Goal: Navigation & Orientation: Find specific page/section

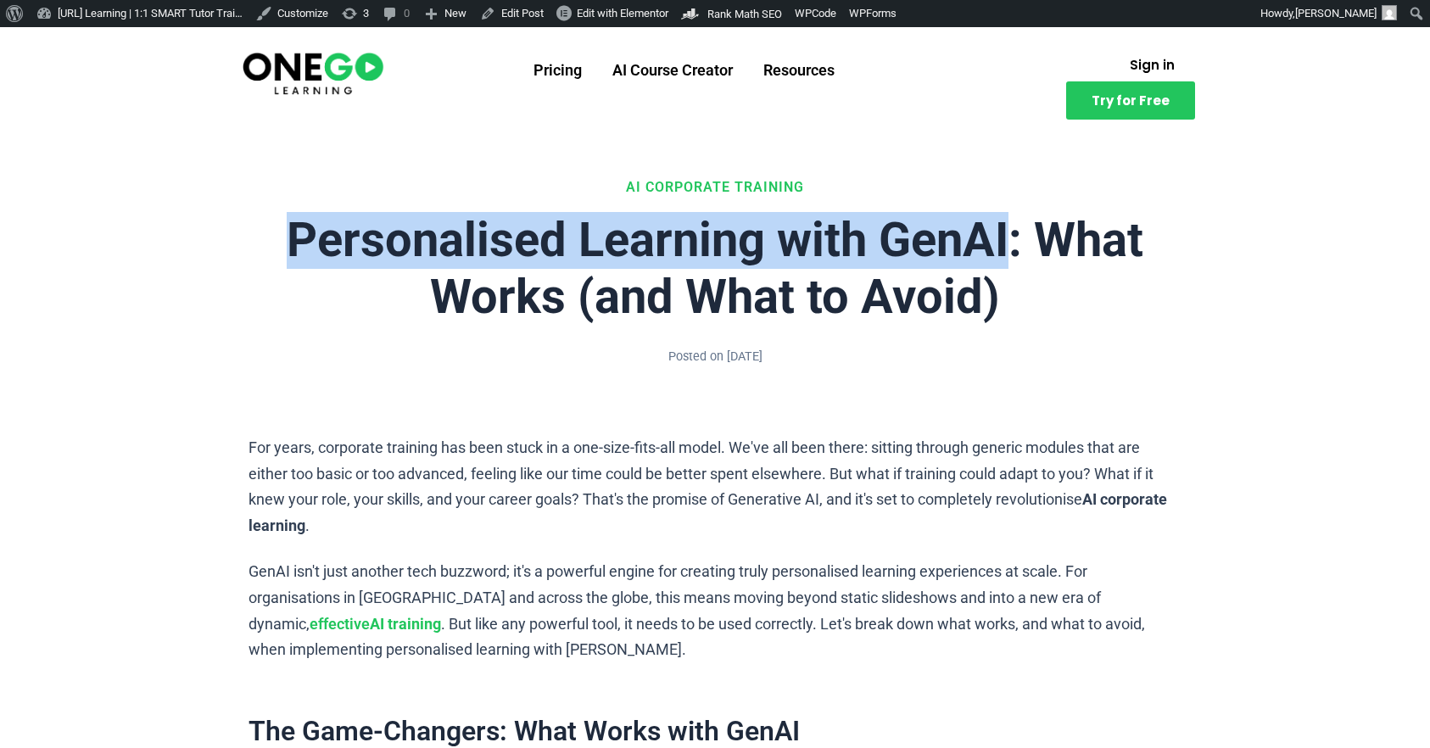
drag, startPoint x: 415, startPoint y: 233, endPoint x: 1016, endPoint y: 242, distance: 601.4
click at [1016, 242] on h1 "Personalised Learning with GenAI: What Works (and What to Avoid)" at bounding box center [715, 269] width 933 height 114
copy h1 "Personalised Learning with GenAI"
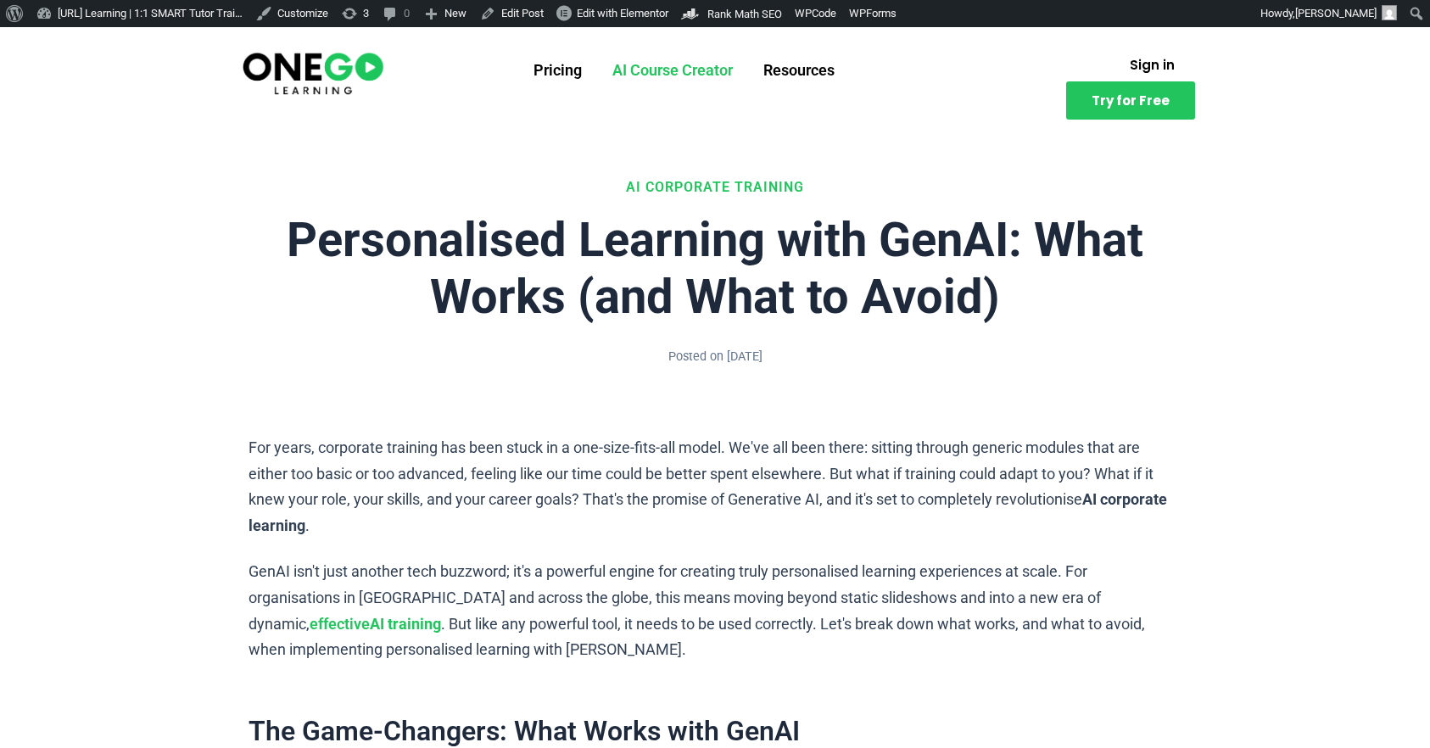
click at [666, 70] on link "AI Course Creator" at bounding box center [672, 70] width 151 height 44
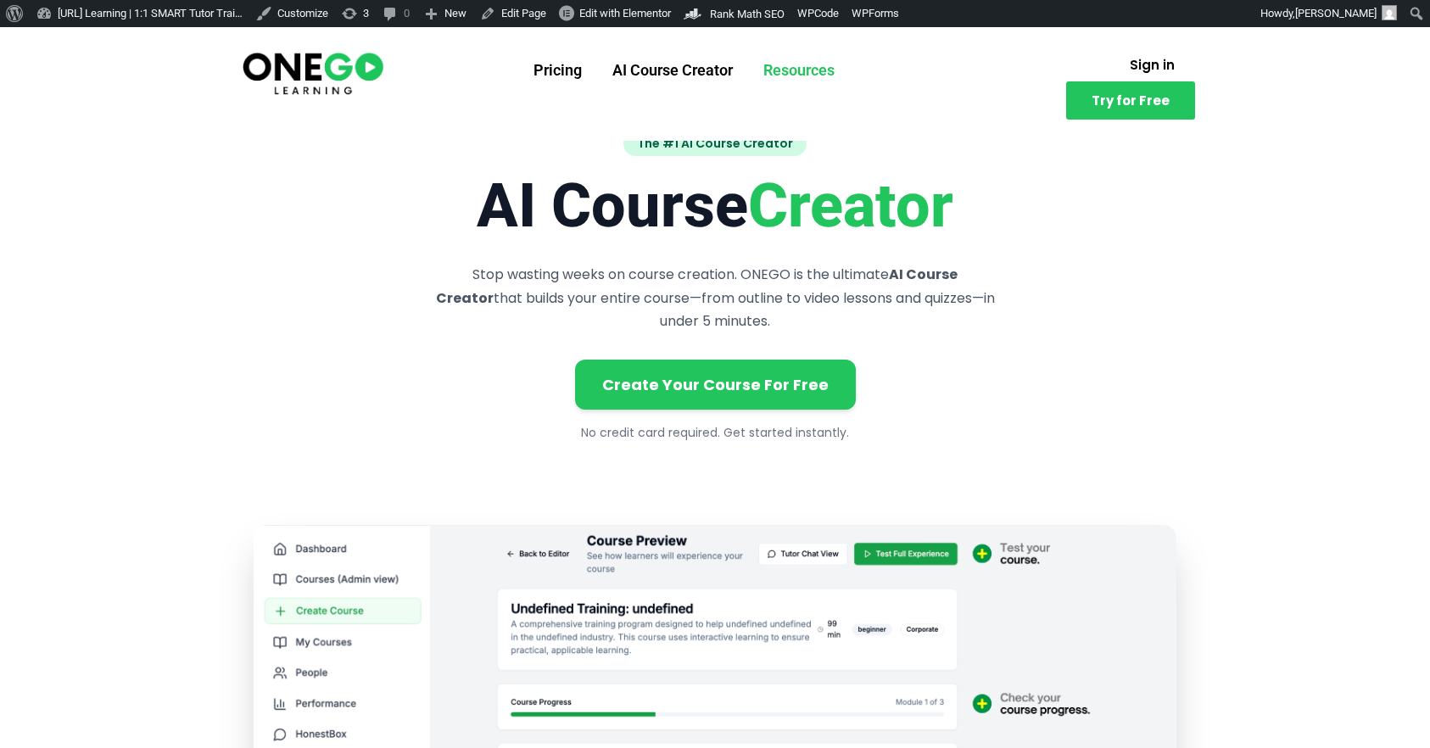
click at [791, 62] on link "Resources" at bounding box center [799, 70] width 102 height 44
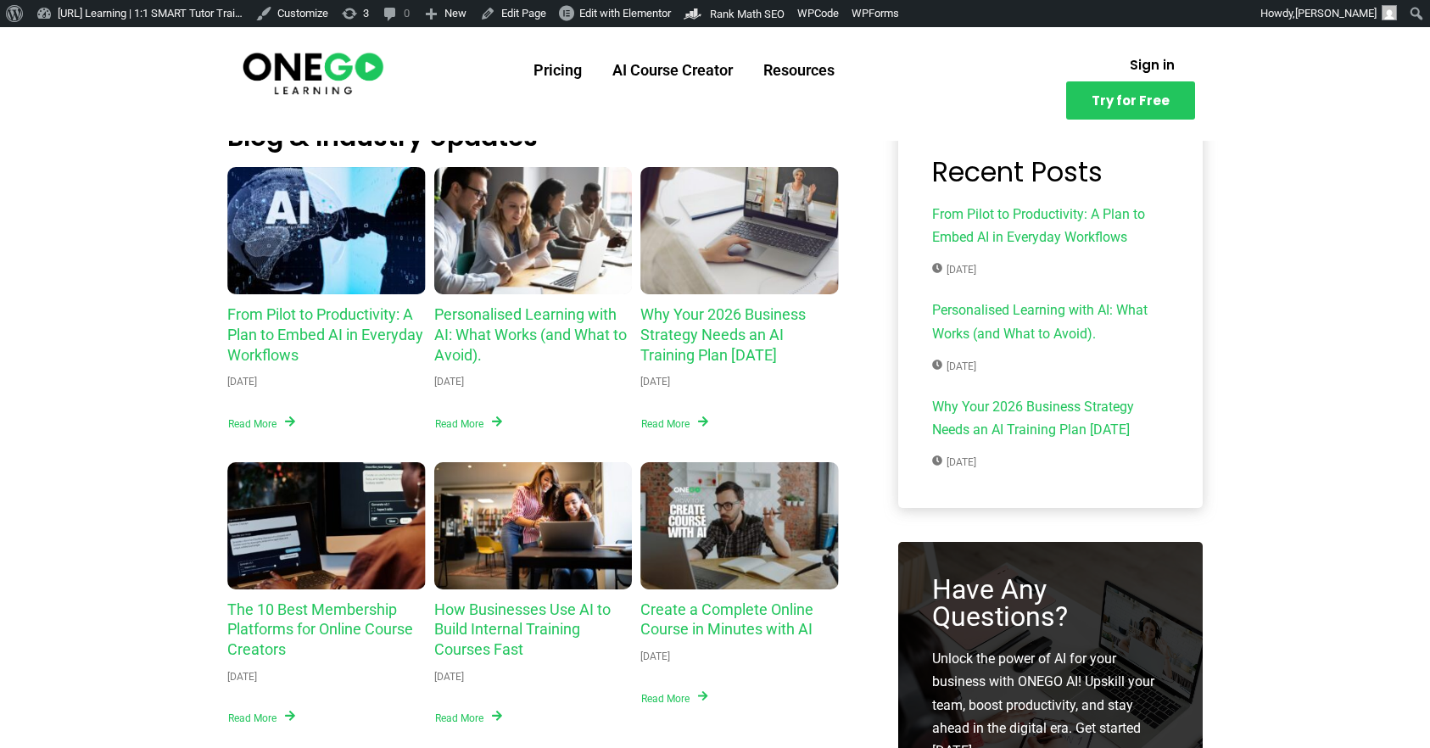
click at [344, 62] on img at bounding box center [313, 72] width 146 height 48
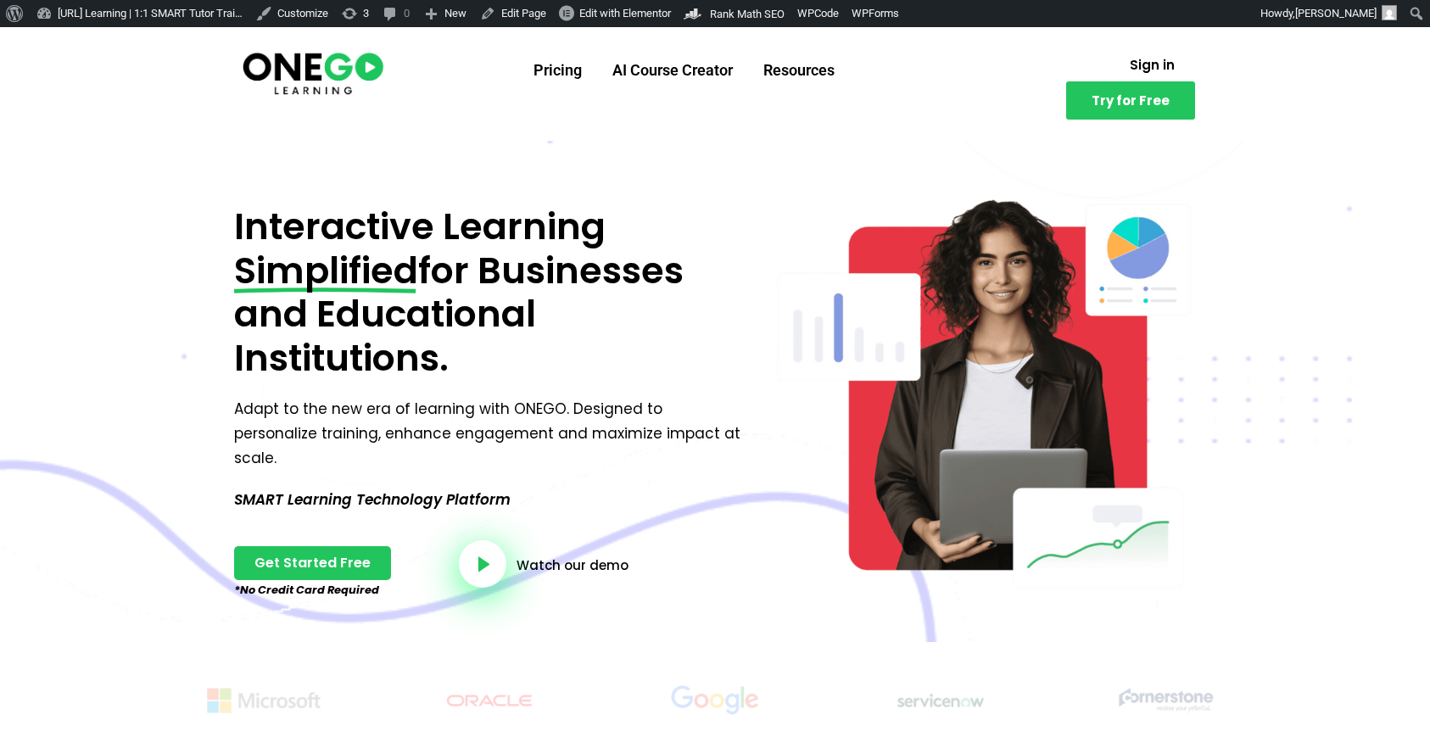
click at [317, 59] on img at bounding box center [313, 72] width 146 height 48
